Goal: Information Seeking & Learning: Learn about a topic

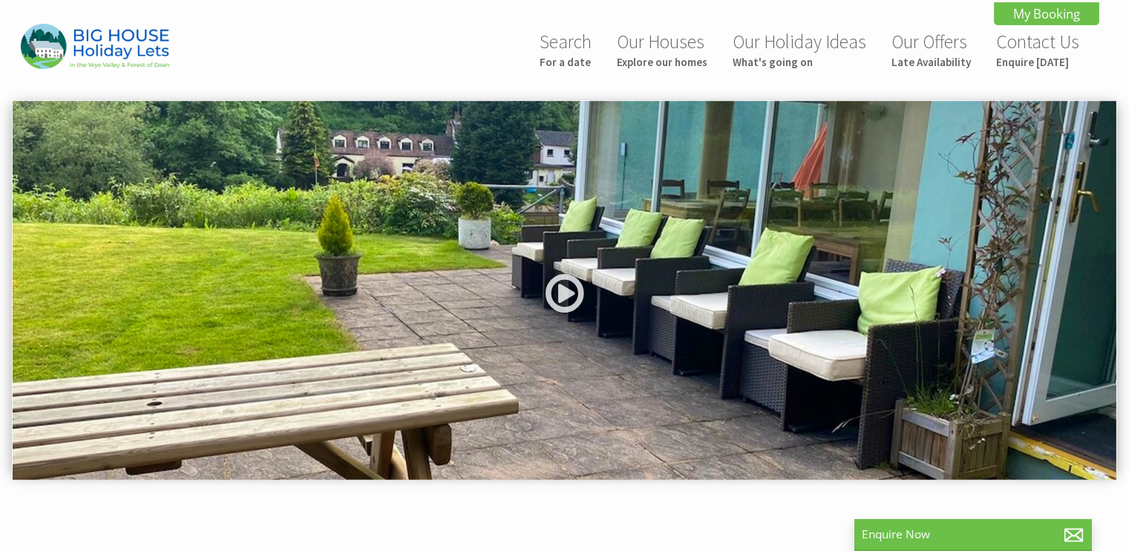
scroll to position [481, 0]
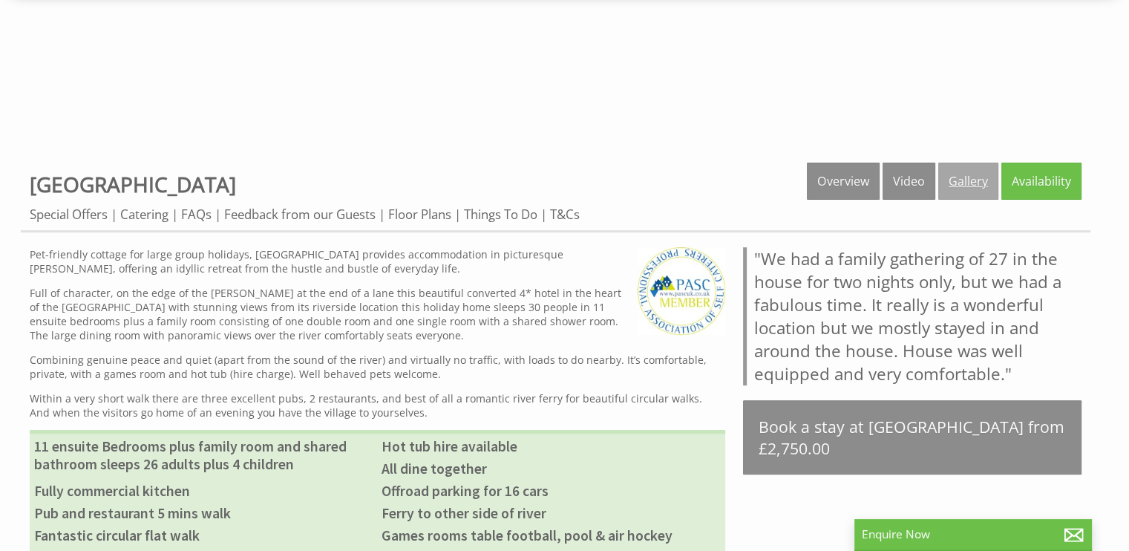
click at [964, 186] on link "Gallery" at bounding box center [968, 181] width 60 height 37
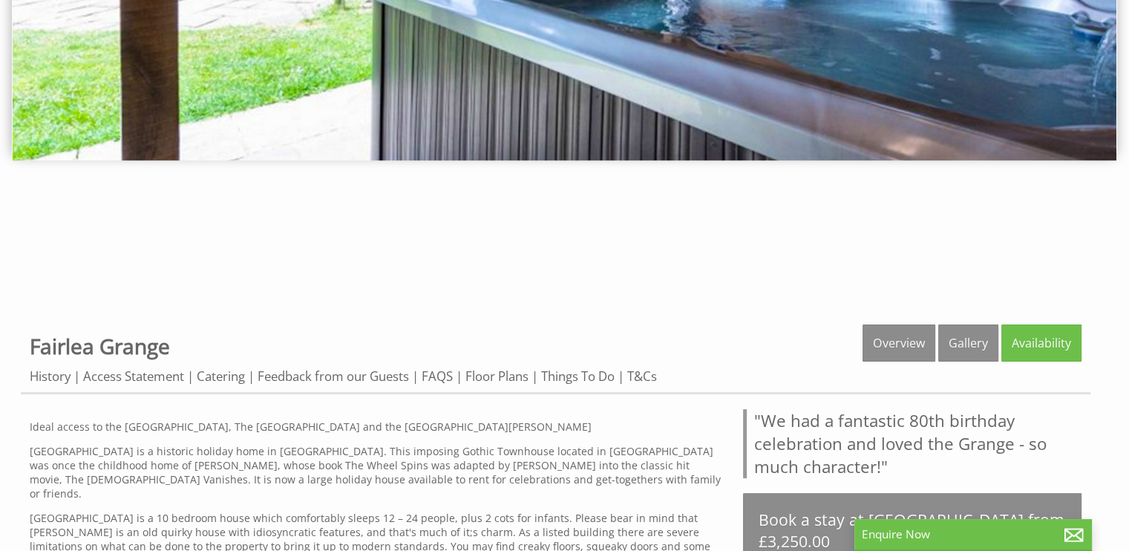
scroll to position [326, 0]
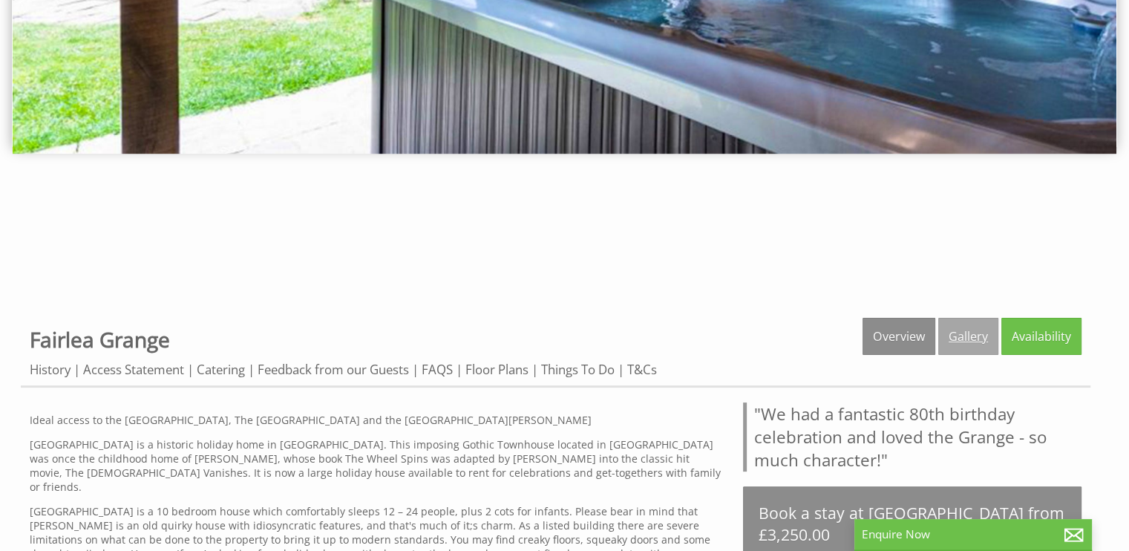
click at [953, 339] on link "Gallery" at bounding box center [968, 336] width 60 height 37
